Goal: Find specific page/section: Find specific page/section

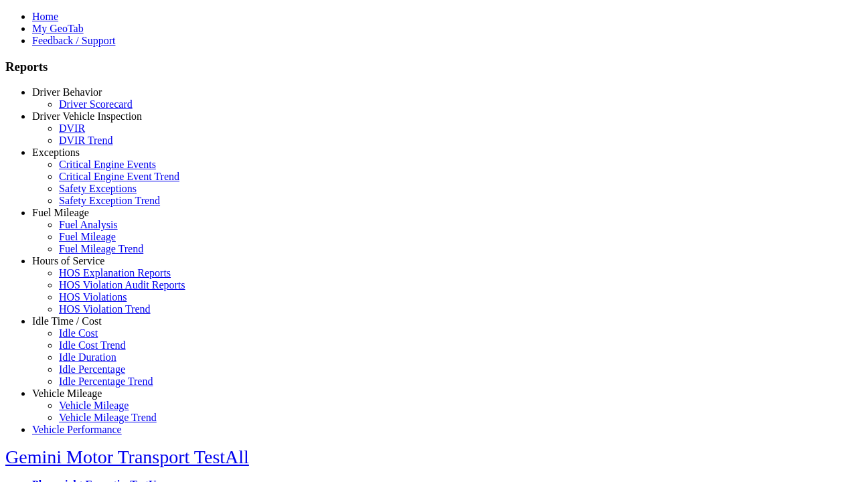
click at [77, 122] on link "Driver Vehicle Inspection" at bounding box center [87, 115] width 110 height 11
click at [85, 134] on link "DVIR" at bounding box center [72, 127] width 26 height 11
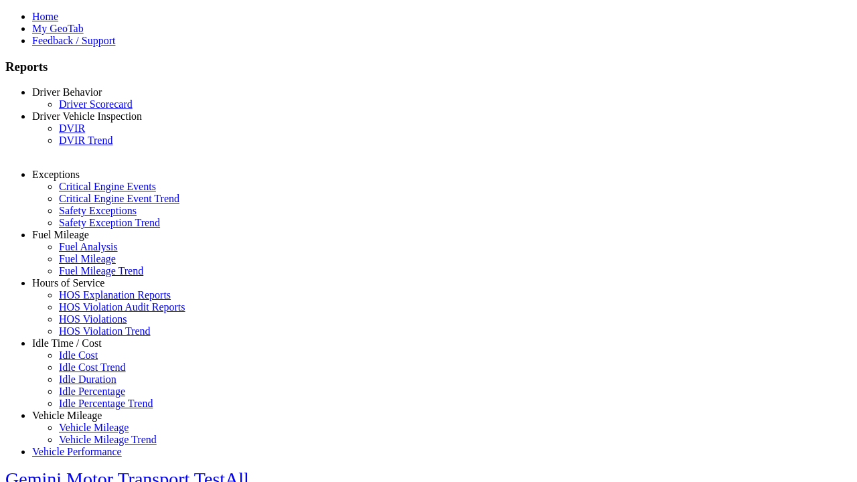
select select "**********"
